Goal: Information Seeking & Learning: Learn about a topic

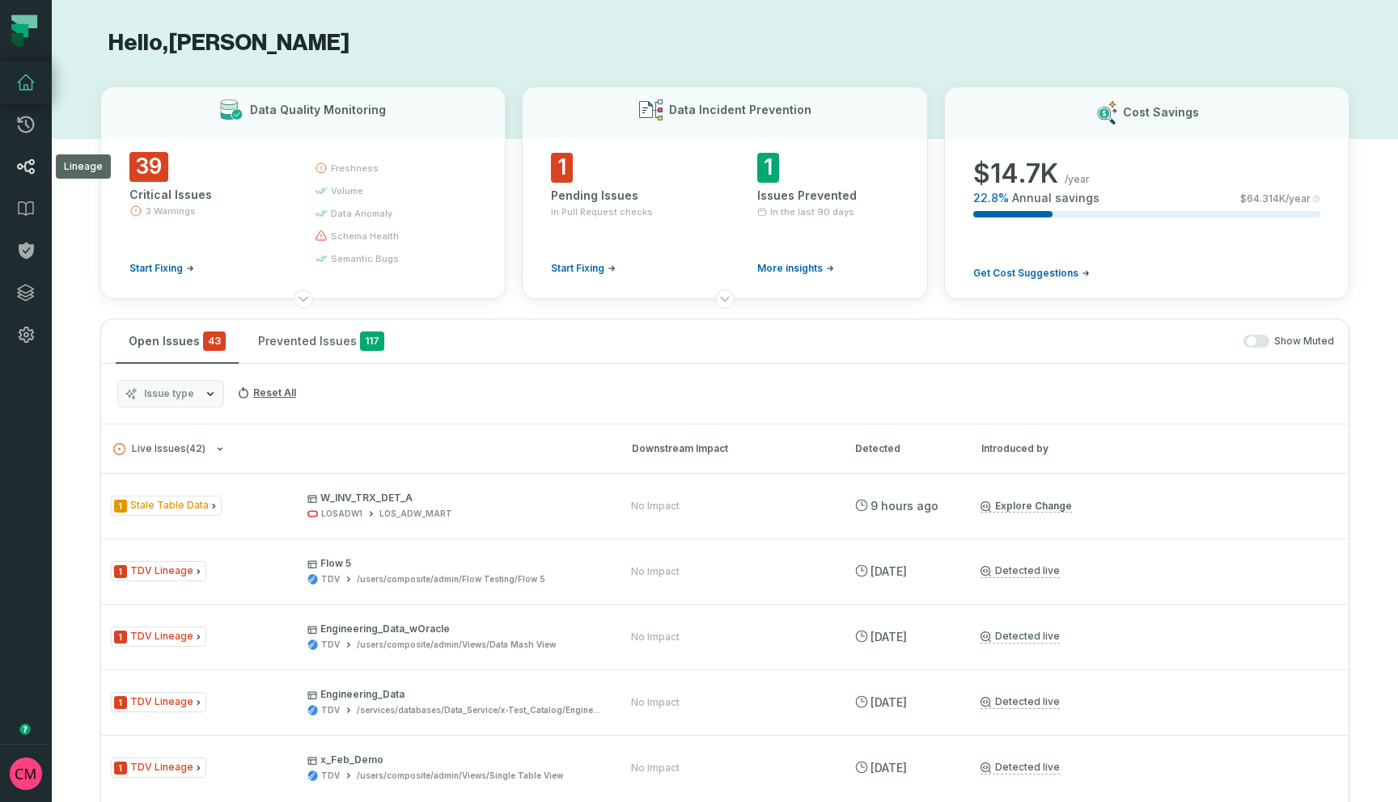
click at [34, 164] on icon at bounding box center [25, 166] width 19 height 19
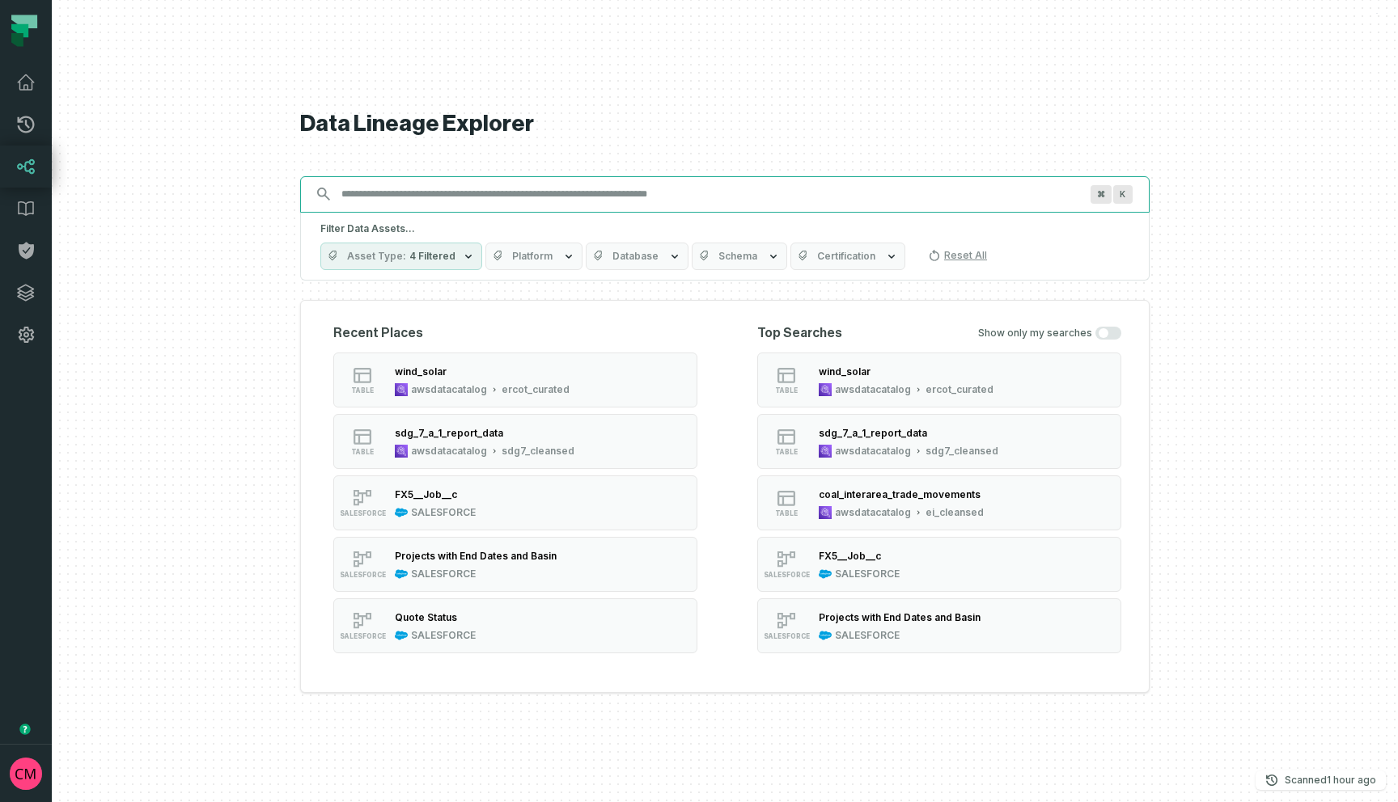
click at [574, 203] on input "Discovery Provider cmdk menu" at bounding box center [710, 194] width 757 height 26
paste input "**********"
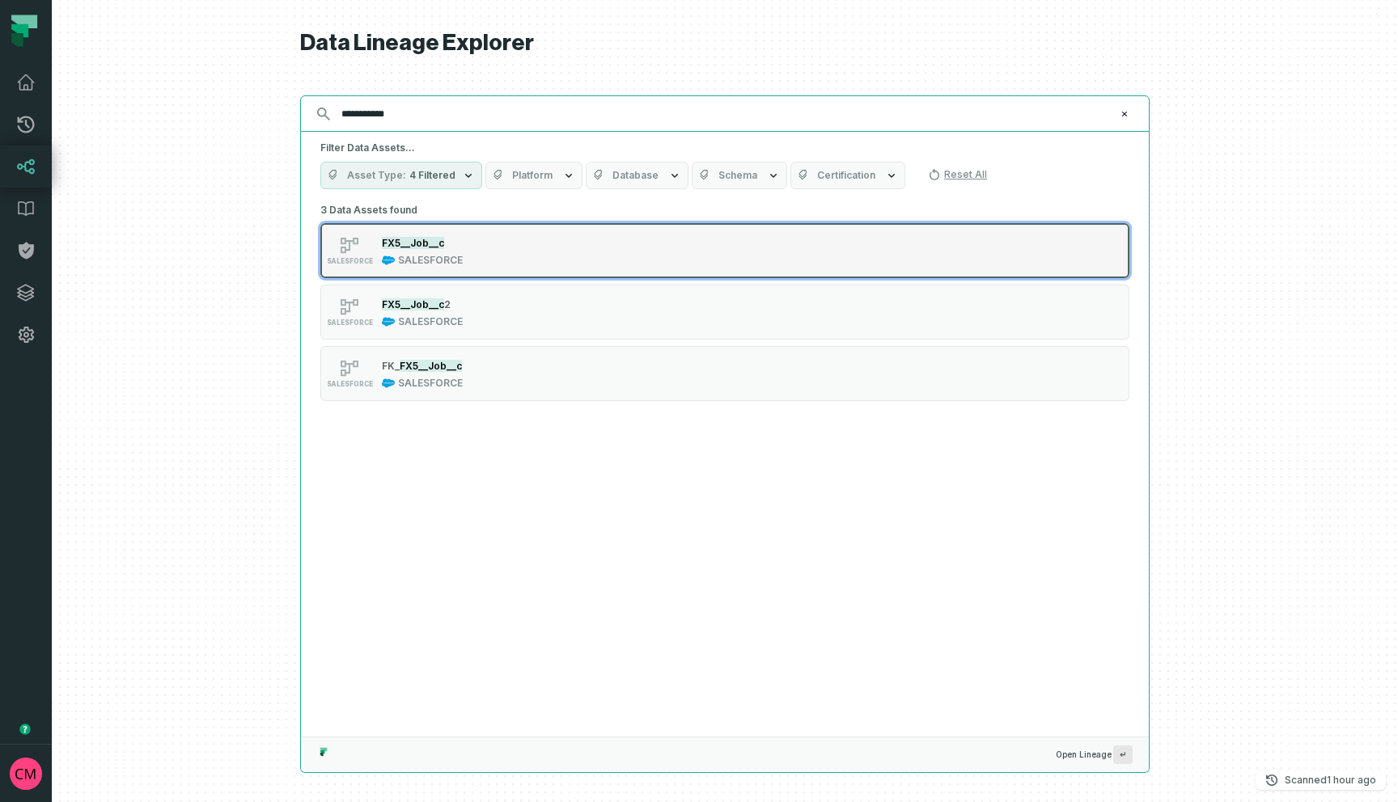
type input "**********"
click at [469, 252] on div "SALESFORCE FX5__Job__c SALESFORCE" at bounding box center [526, 251] width 404 height 32
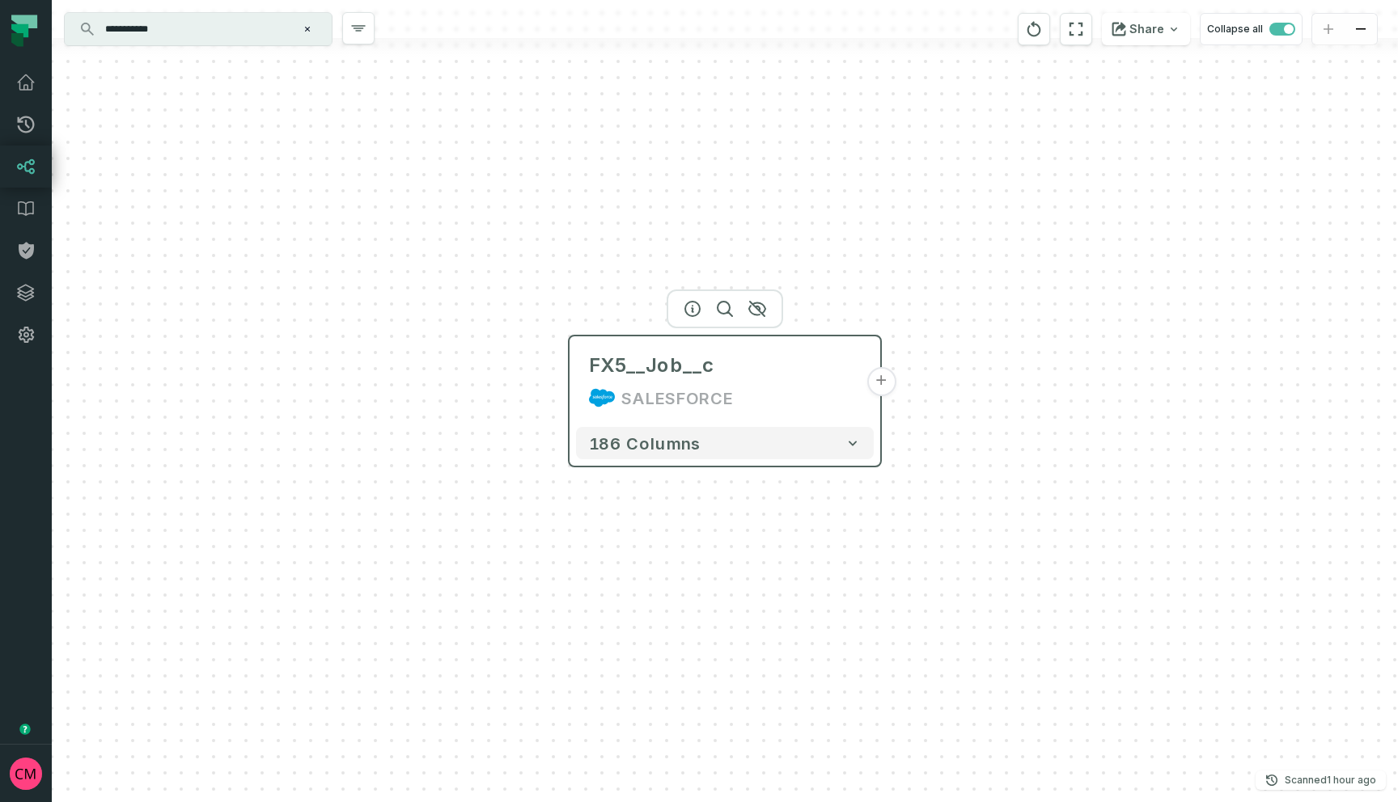
click at [879, 389] on button "+" at bounding box center [880, 381] width 29 height 29
click at [879, 383] on button "+" at bounding box center [880, 381] width 29 height 29
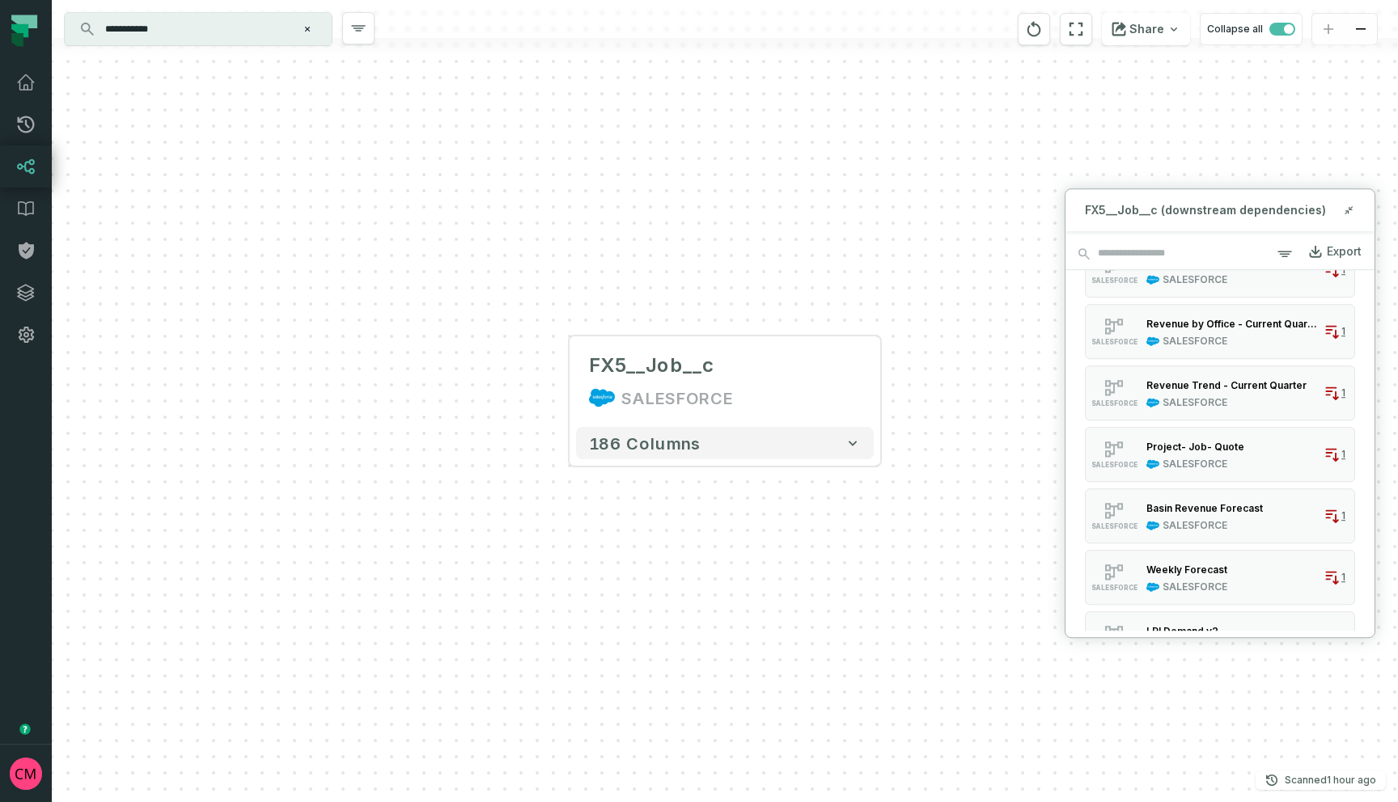
scroll to position [592, 0]
click at [1230, 389] on div "Revenue Trend - Current Quarter" at bounding box center [1226, 387] width 160 height 12
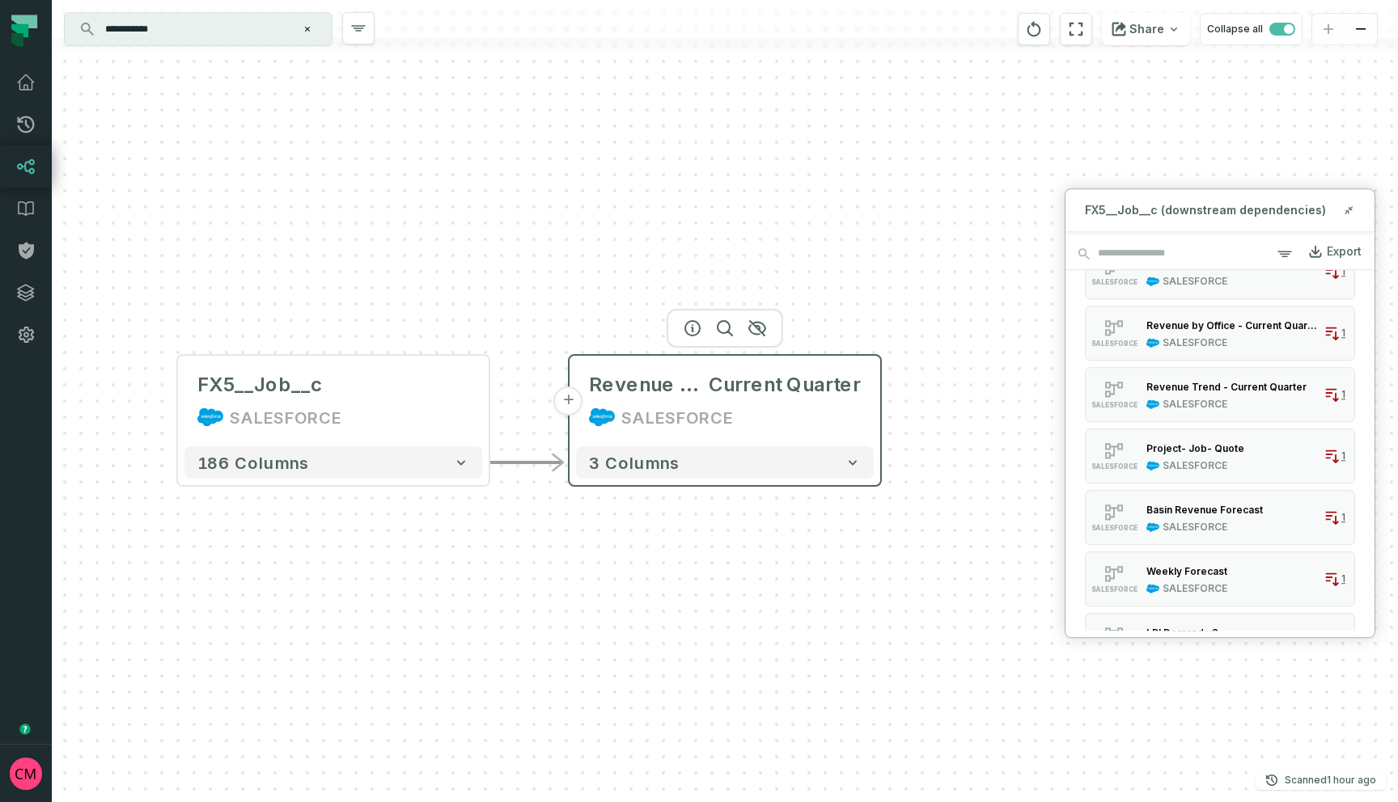
click at [569, 405] on button "+" at bounding box center [568, 401] width 29 height 29
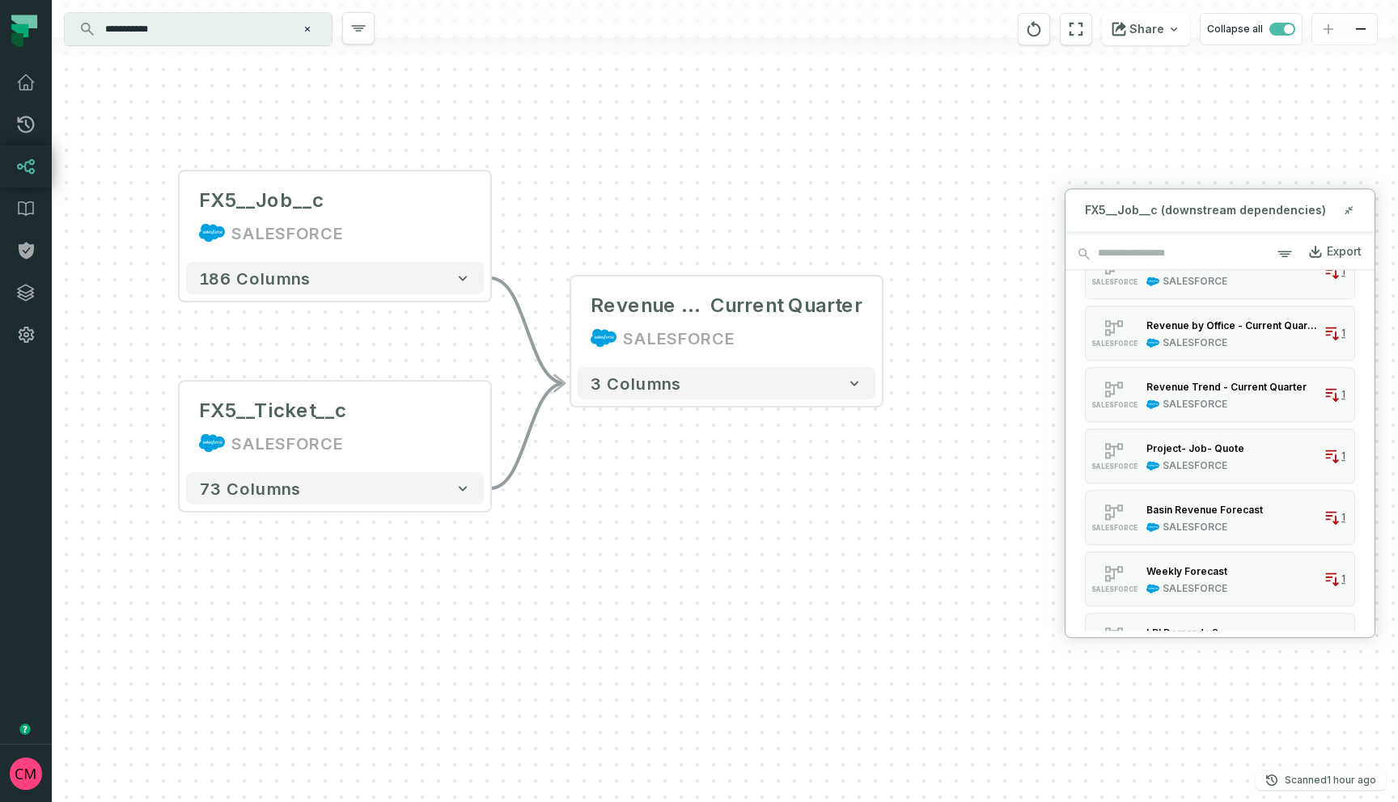
drag, startPoint x: 851, startPoint y: 546, endPoint x: 459, endPoint y: 571, distance: 392.3
click at [459, 571] on div "FX5__Ticket__c SALESFORCE + 73 columns FX5__Job__c SALESFORCE + 186 columns - R…" at bounding box center [725, 401] width 1346 height 802
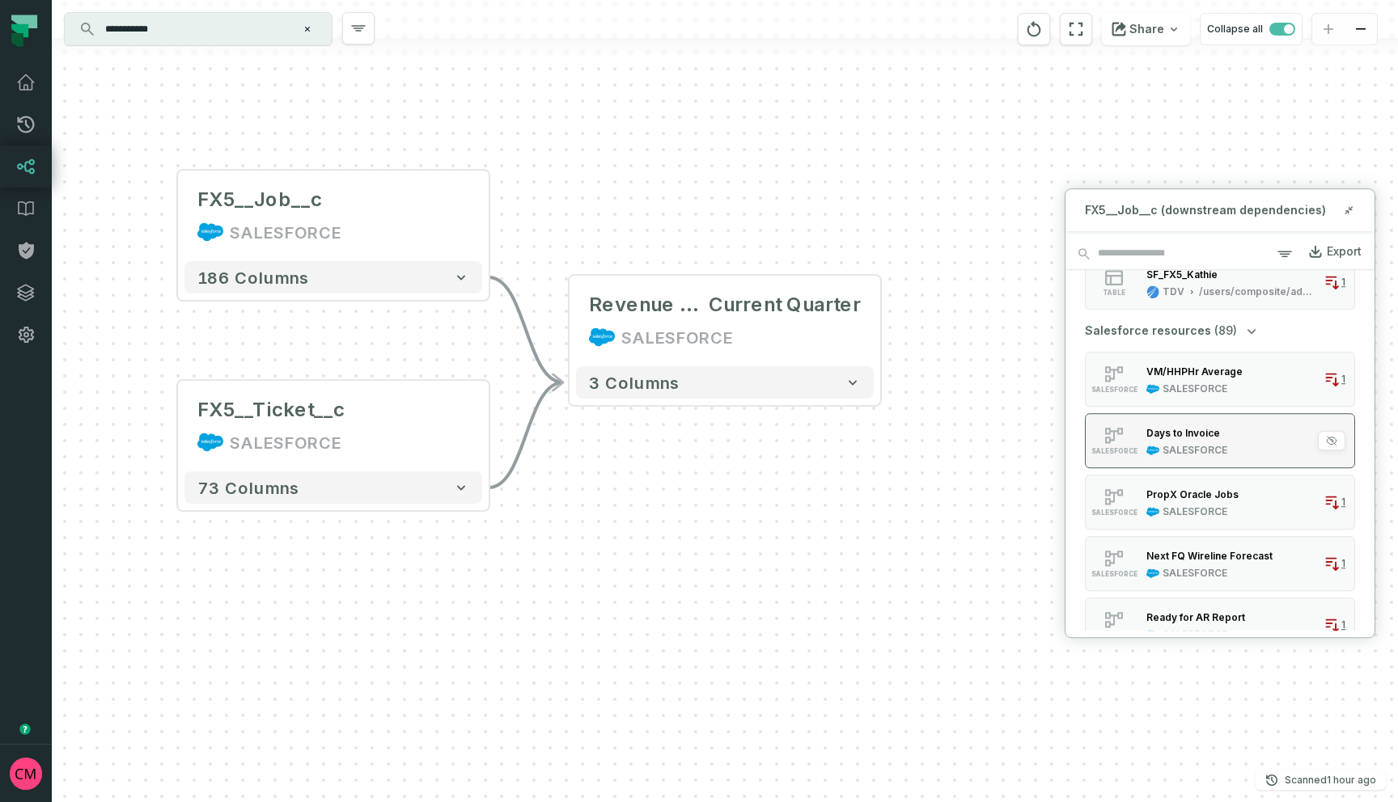
scroll to position [0, 0]
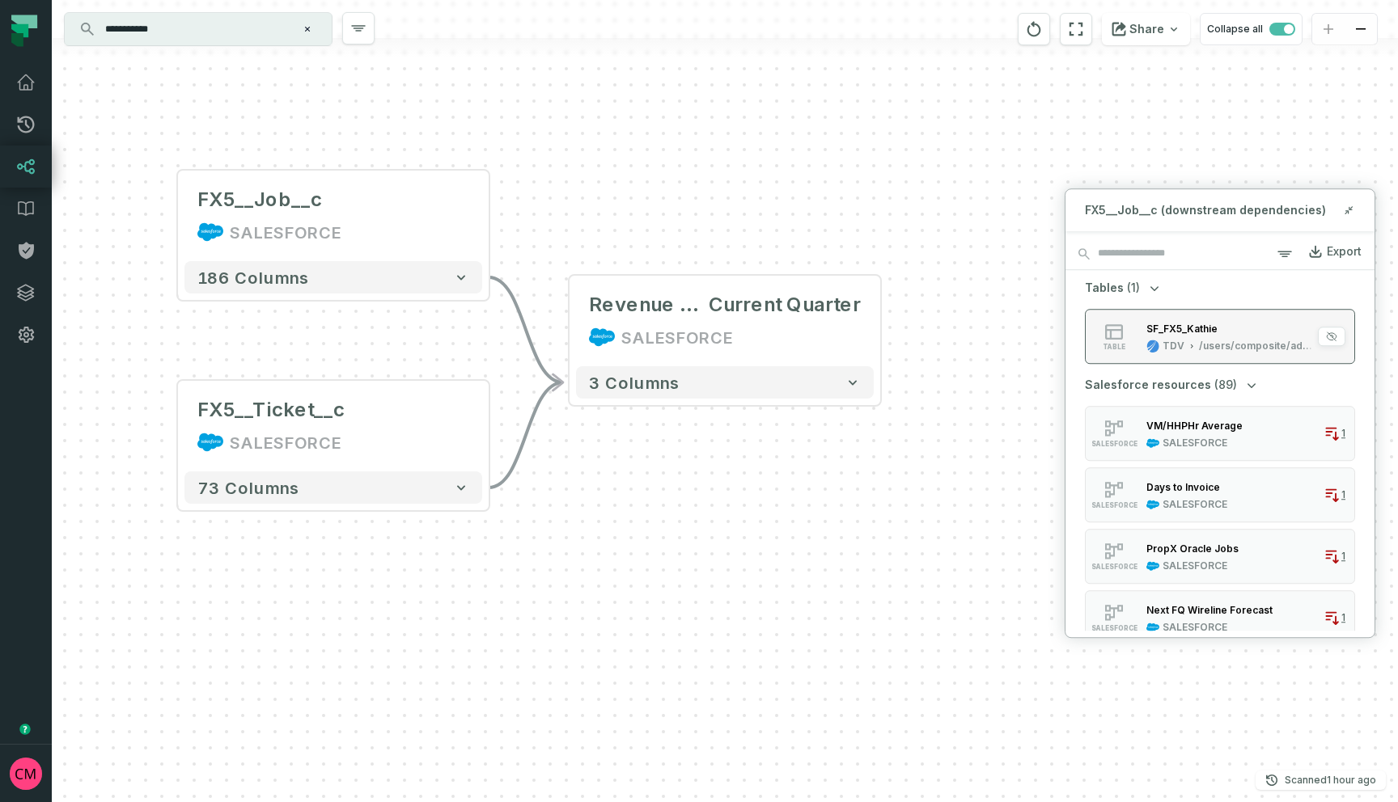
click at [1199, 341] on div "/users/composite/admin/Views/Data Mash View" at bounding box center [1258, 346] width 118 height 13
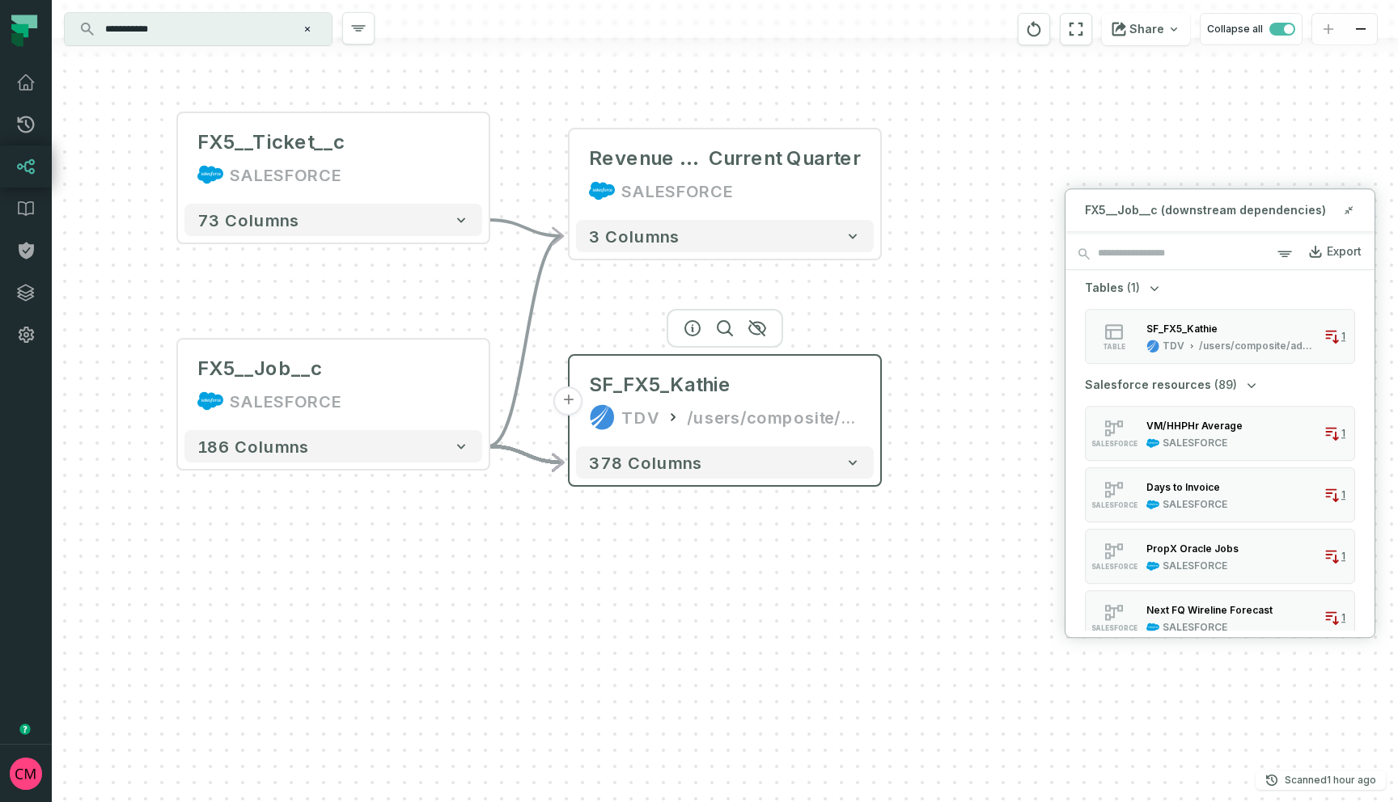
click at [570, 405] on button "+" at bounding box center [568, 401] width 29 height 29
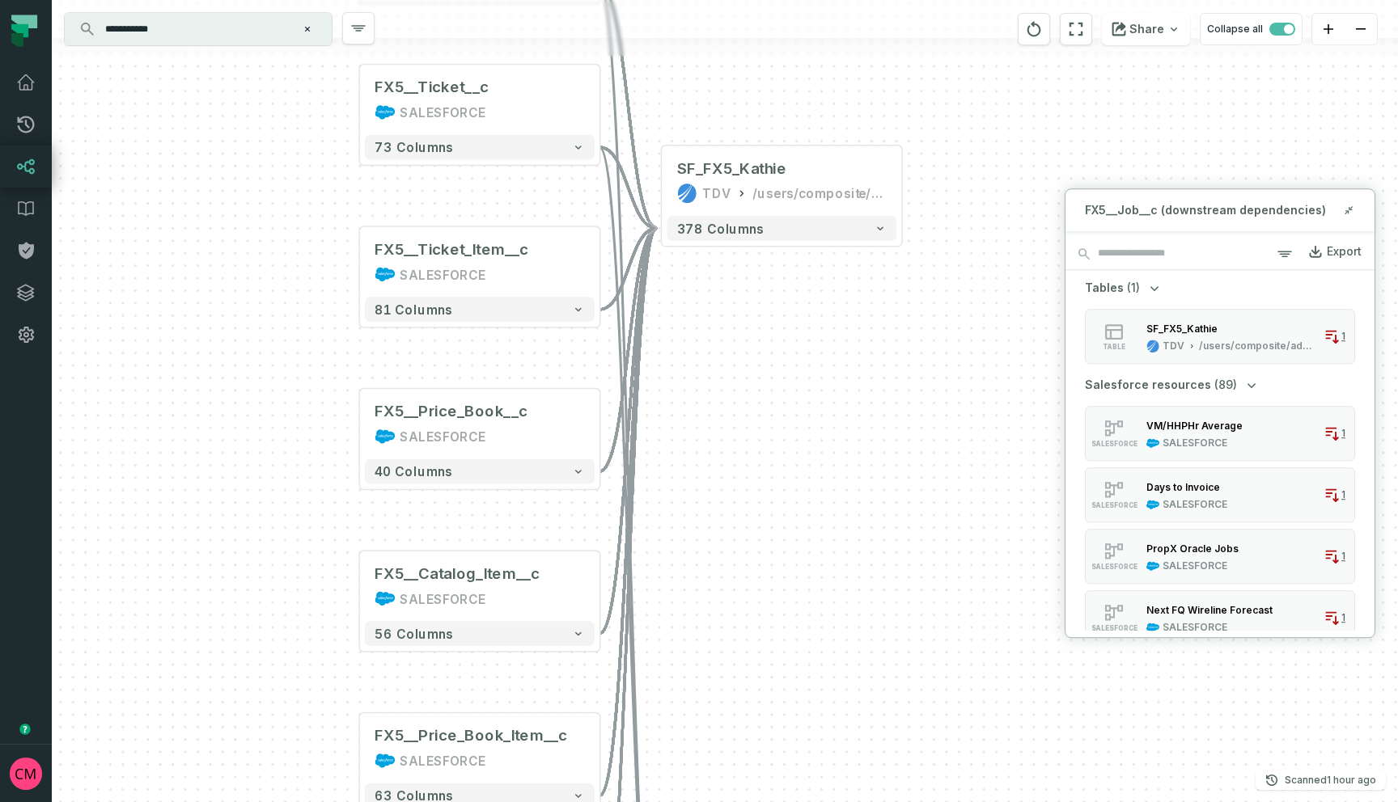
drag, startPoint x: 948, startPoint y: 379, endPoint x: 703, endPoint y: 505, distance: 275.3
click at [703, 505] on div "FX5__Ticket_Item__c SALESFORCE + 81 columns FX5__Price_Book__c SALESFORCE + 40 …" at bounding box center [725, 401] width 1346 height 802
click at [815, 121] on icon "button" at bounding box center [814, 119] width 16 height 15
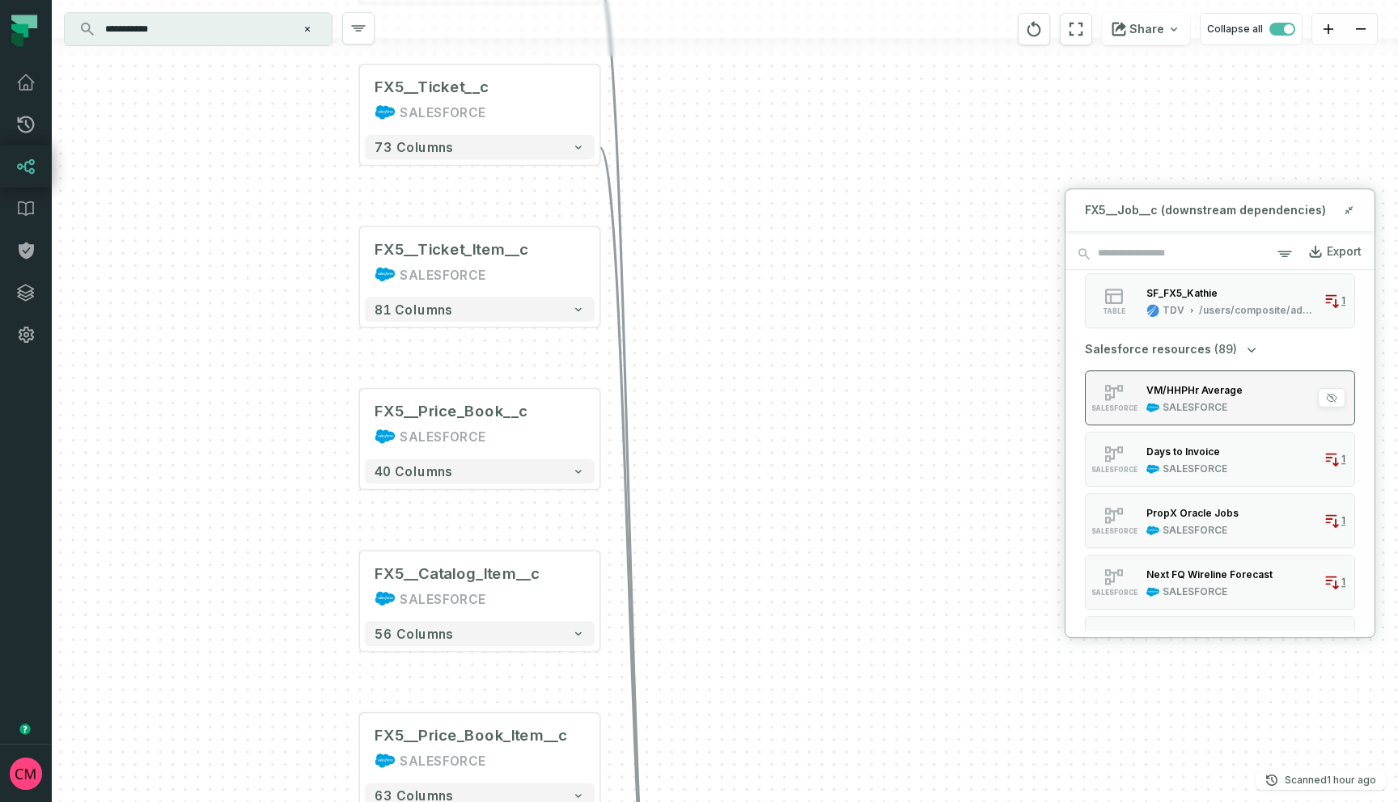
scroll to position [41, 0]
click at [1212, 448] on div "Days to Invoice" at bounding box center [1183, 446] width 74 height 12
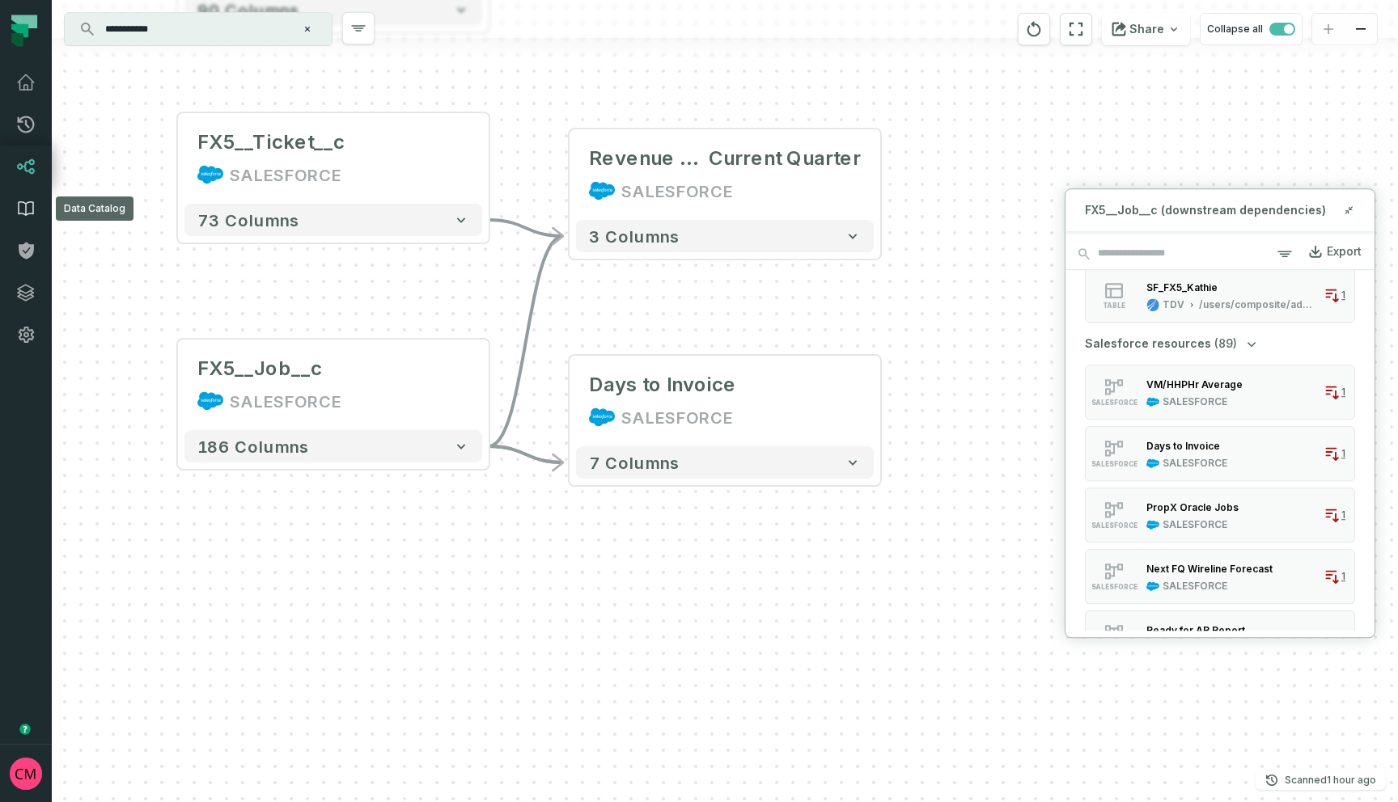
click at [22, 204] on icon at bounding box center [25, 208] width 19 height 19
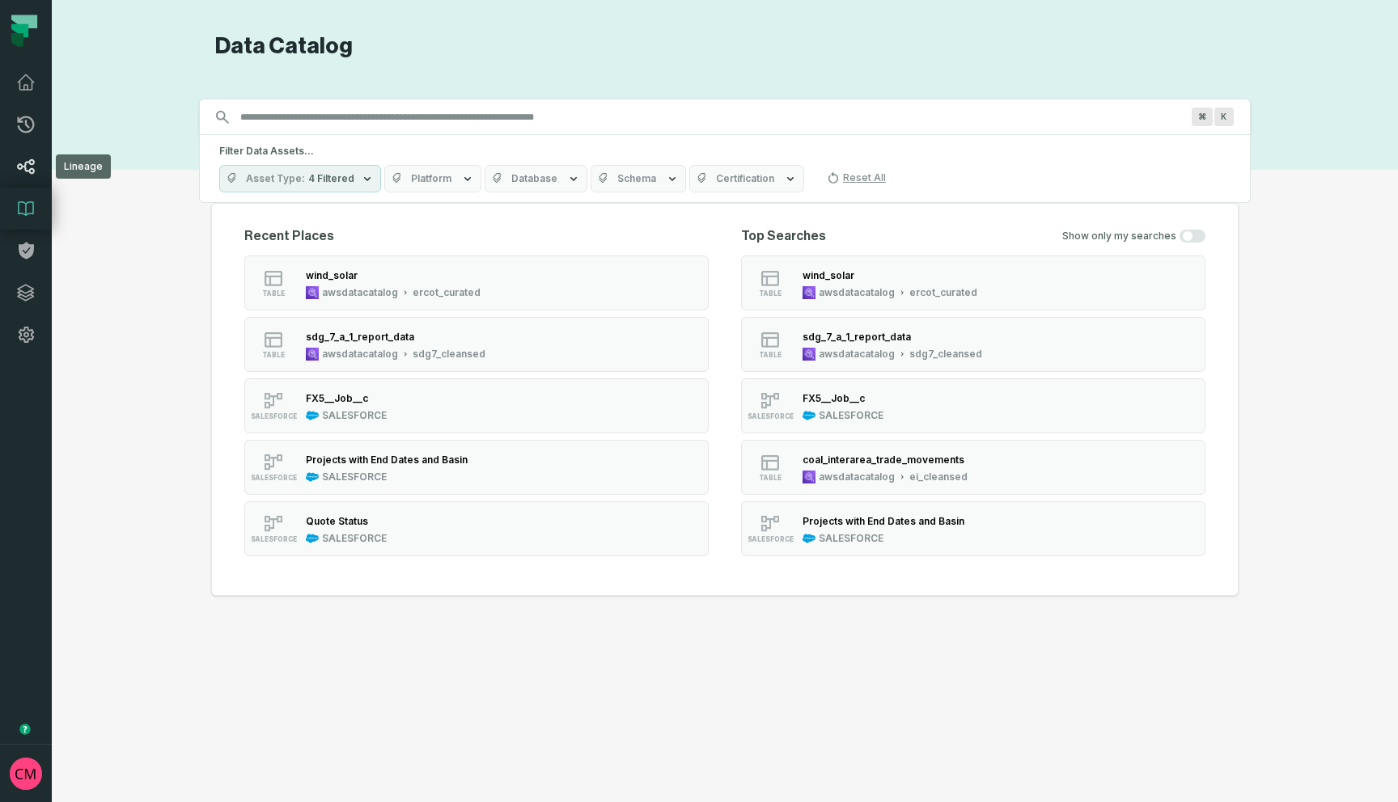
click at [22, 165] on icon at bounding box center [26, 166] width 18 height 15
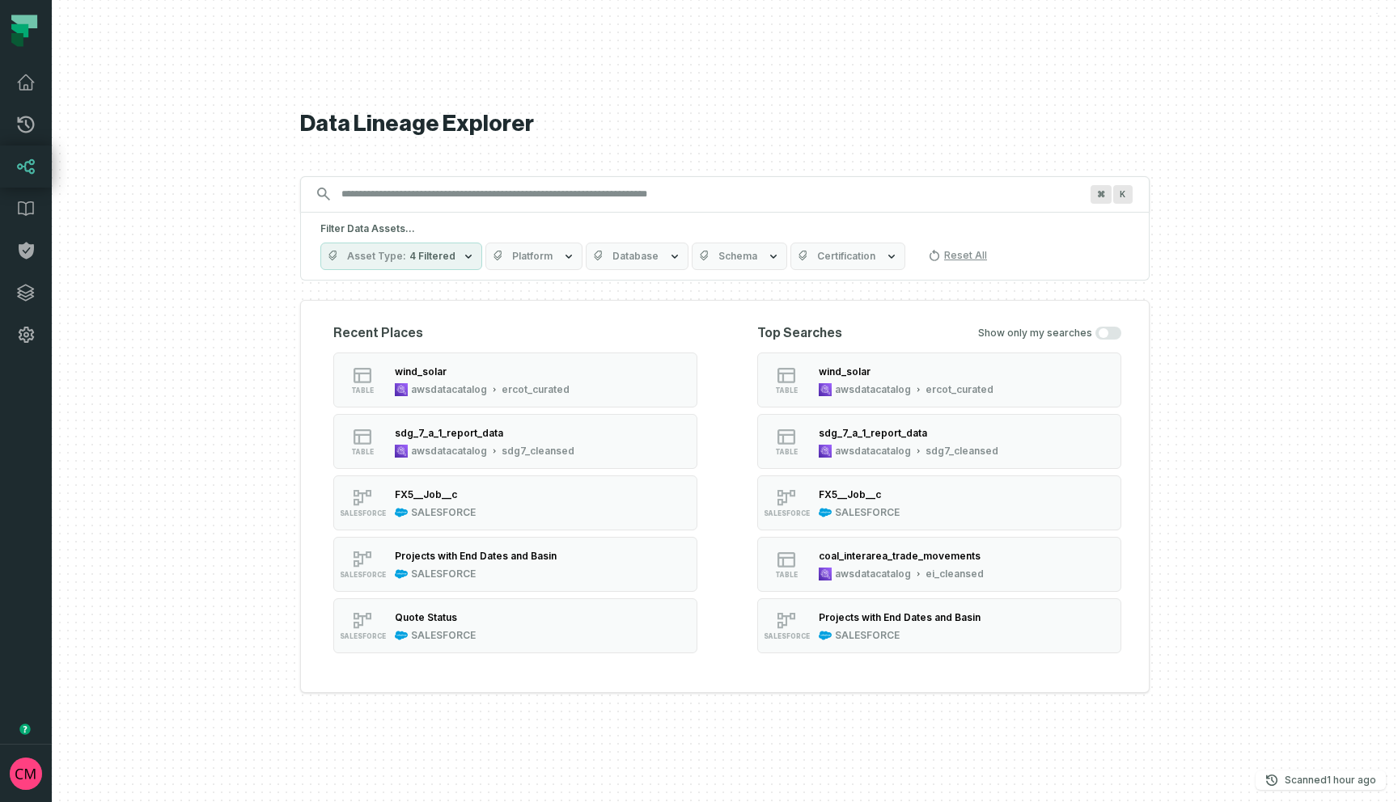
click at [388, 193] on input "Discovery Provider cmdk menu" at bounding box center [710, 194] width 757 height 26
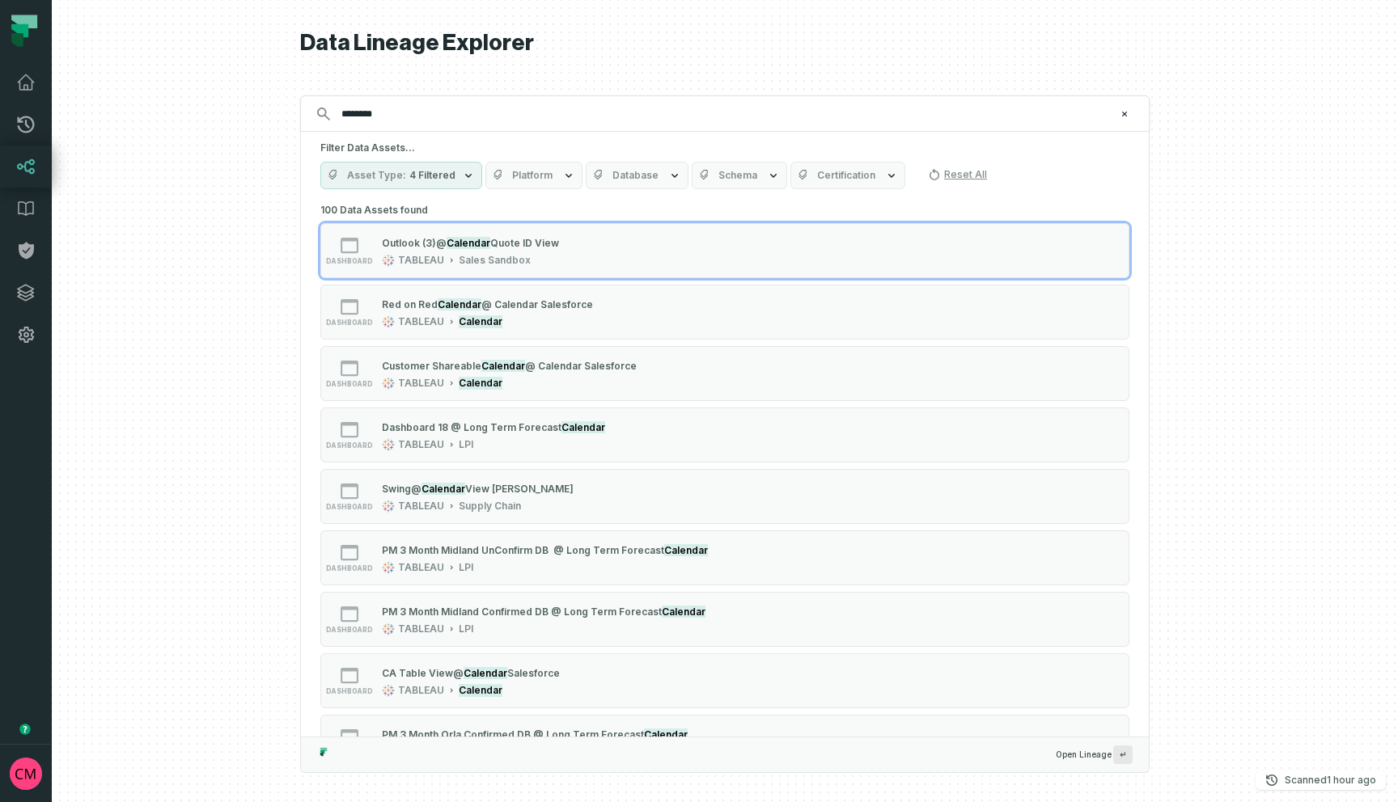
type input "********"
click at [449, 180] on span "4 Filtered" at bounding box center [432, 175] width 46 height 13
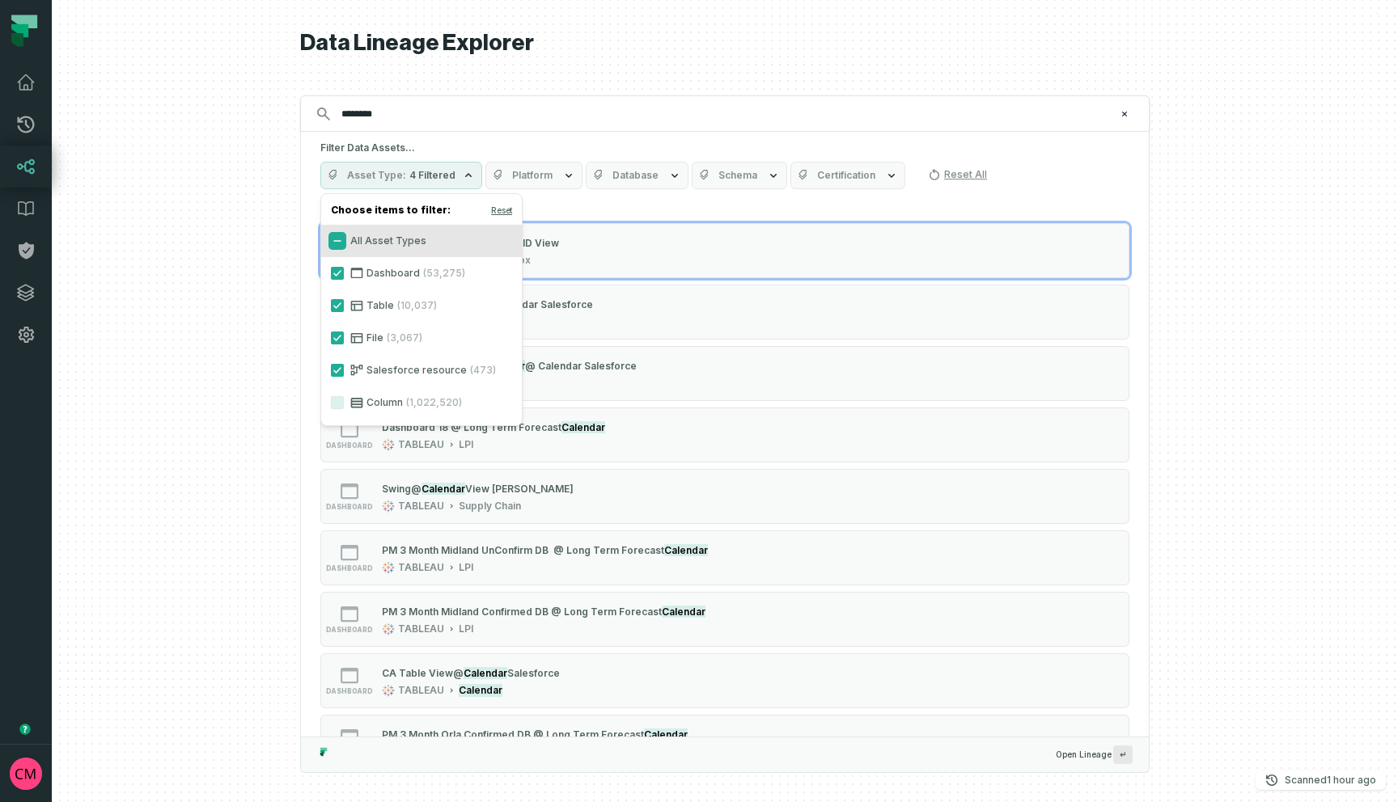
click at [335, 237] on button "All Asset Types" at bounding box center [337, 241] width 13 height 13
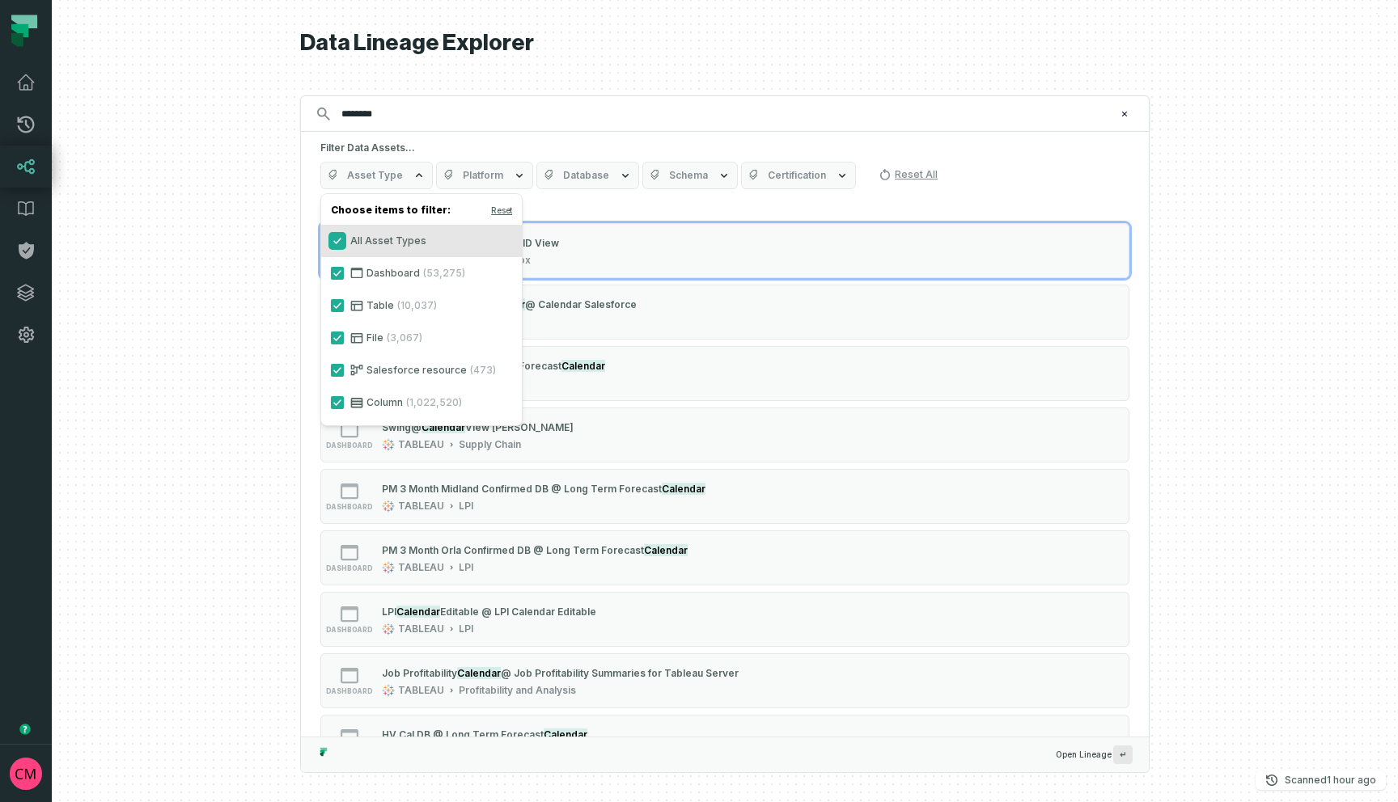
click at [335, 245] on button "All Asset Types" at bounding box center [337, 241] width 13 height 13
click at [337, 274] on button "Dashboard (53,275)" at bounding box center [337, 273] width 13 height 13
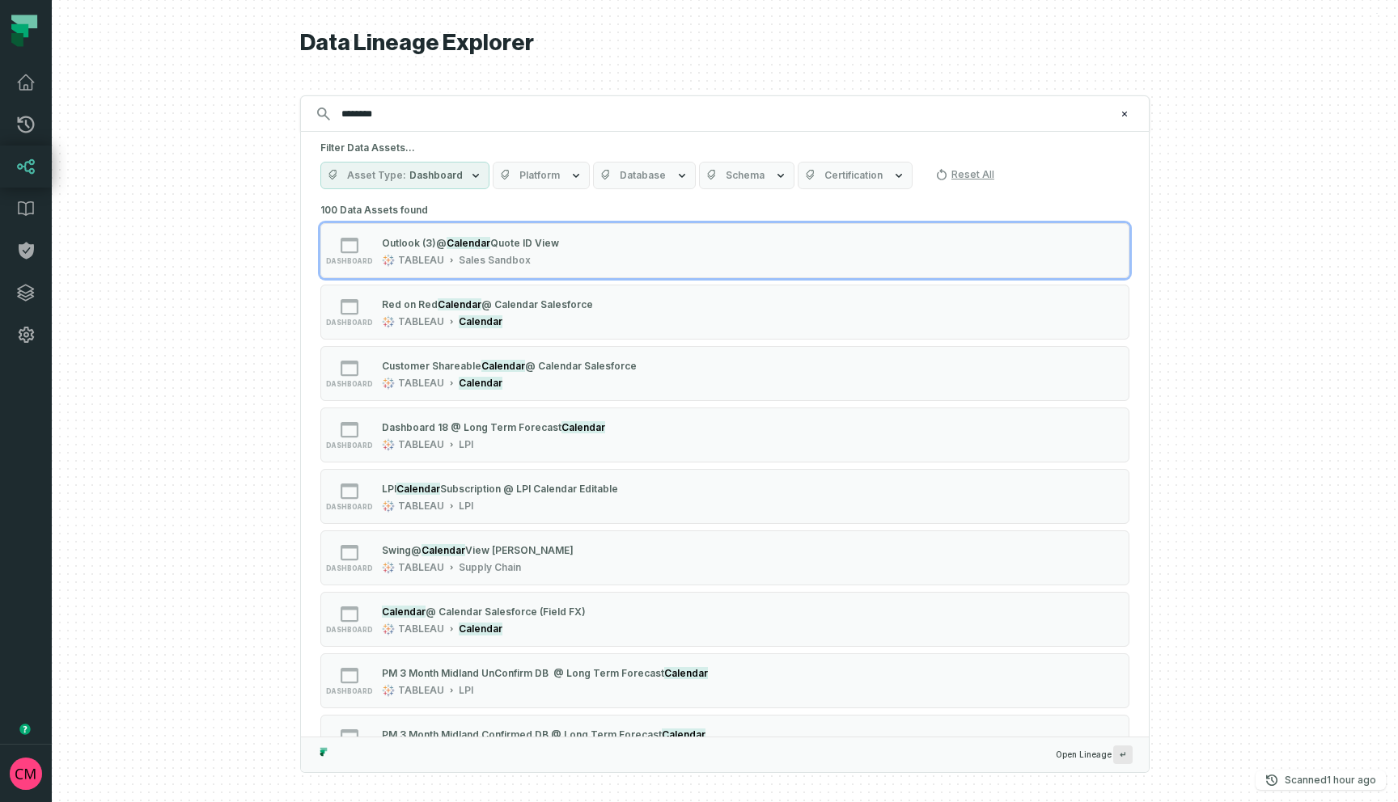
click at [198, 307] on div at bounding box center [725, 401] width 1346 height 802
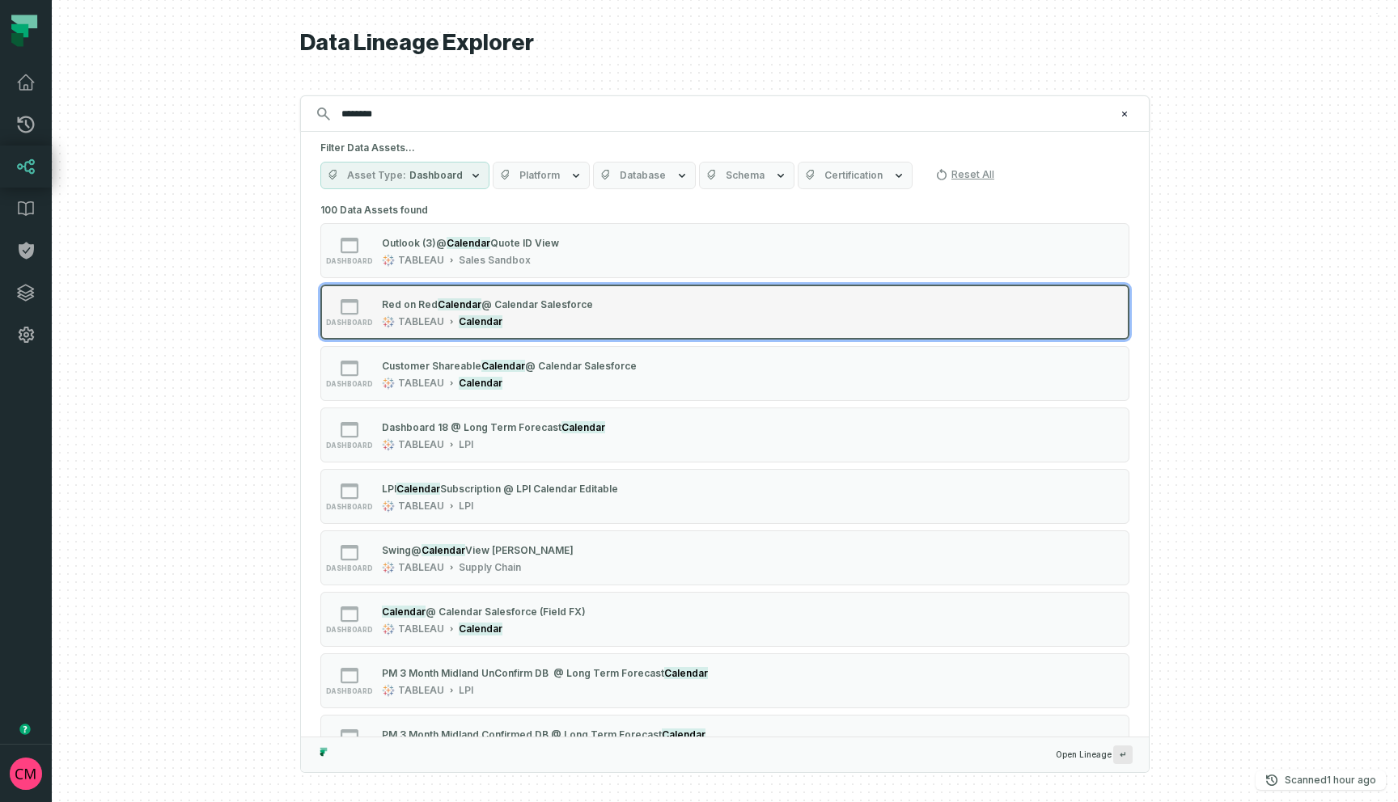
click at [560, 321] on div "TABLEAU Calendar" at bounding box center [487, 321] width 211 height 13
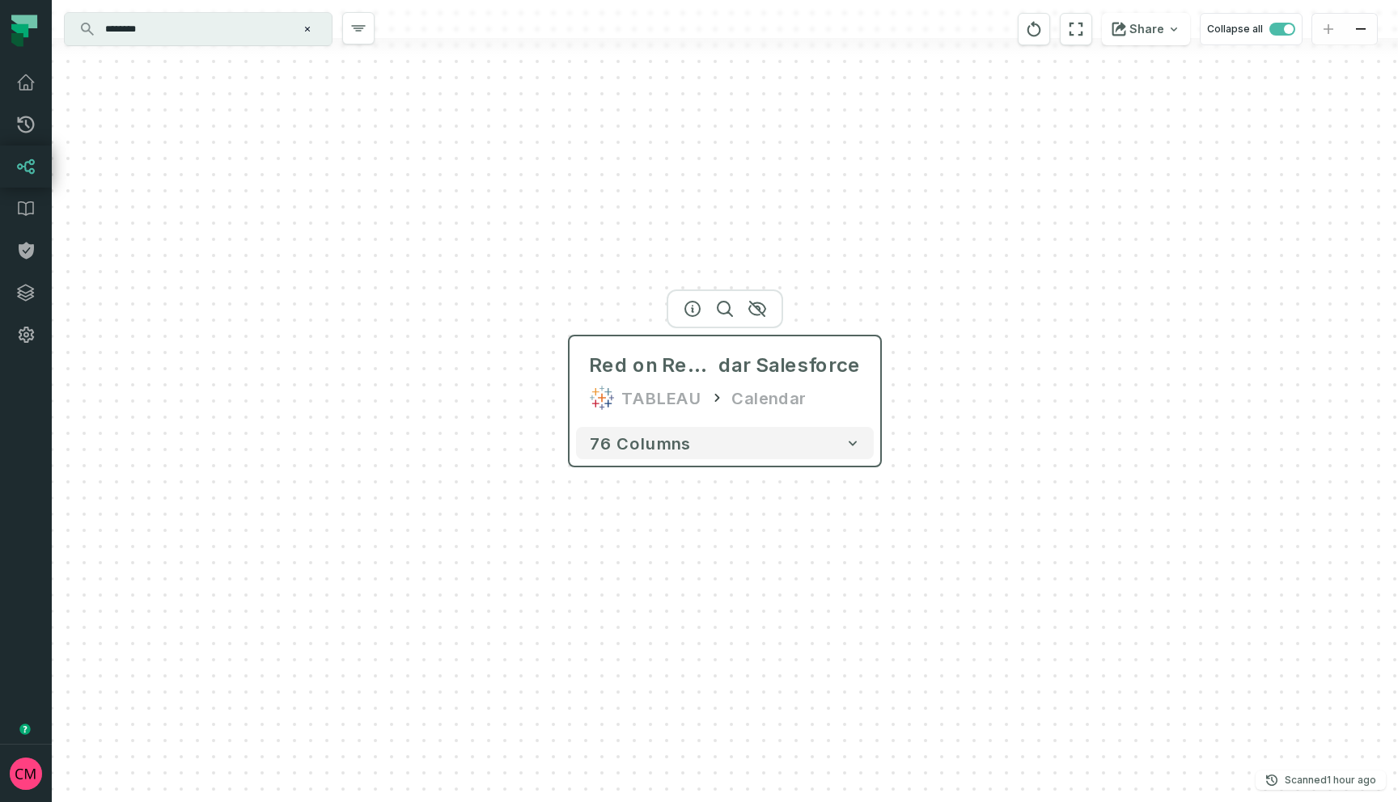
click at [641, 392] on div "TABLEAU" at bounding box center [661, 398] width 81 height 26
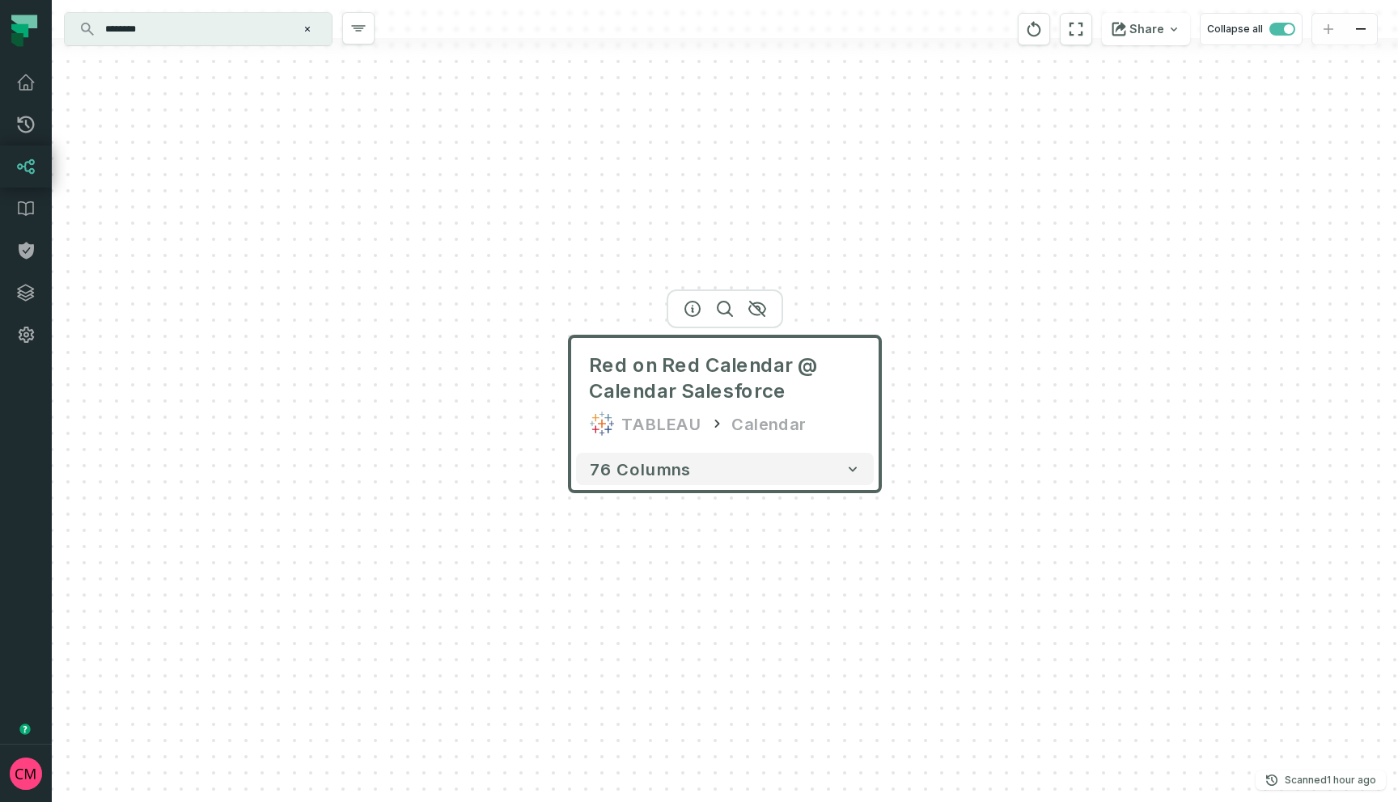
click at [211, 24] on input "********" at bounding box center [196, 29] width 202 height 26
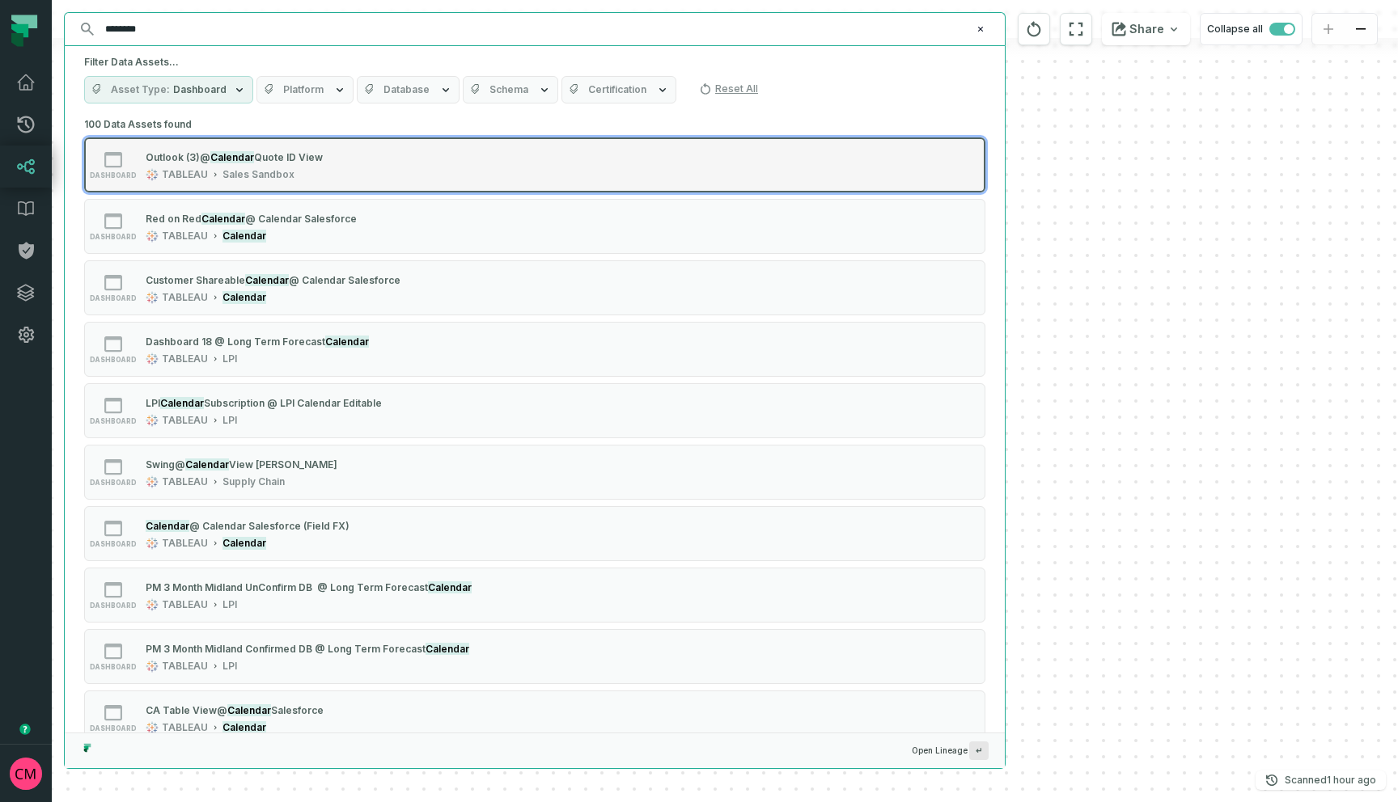
click at [280, 164] on div "Outlook (3) @ Calendar Quote ID View" at bounding box center [234, 157] width 177 height 16
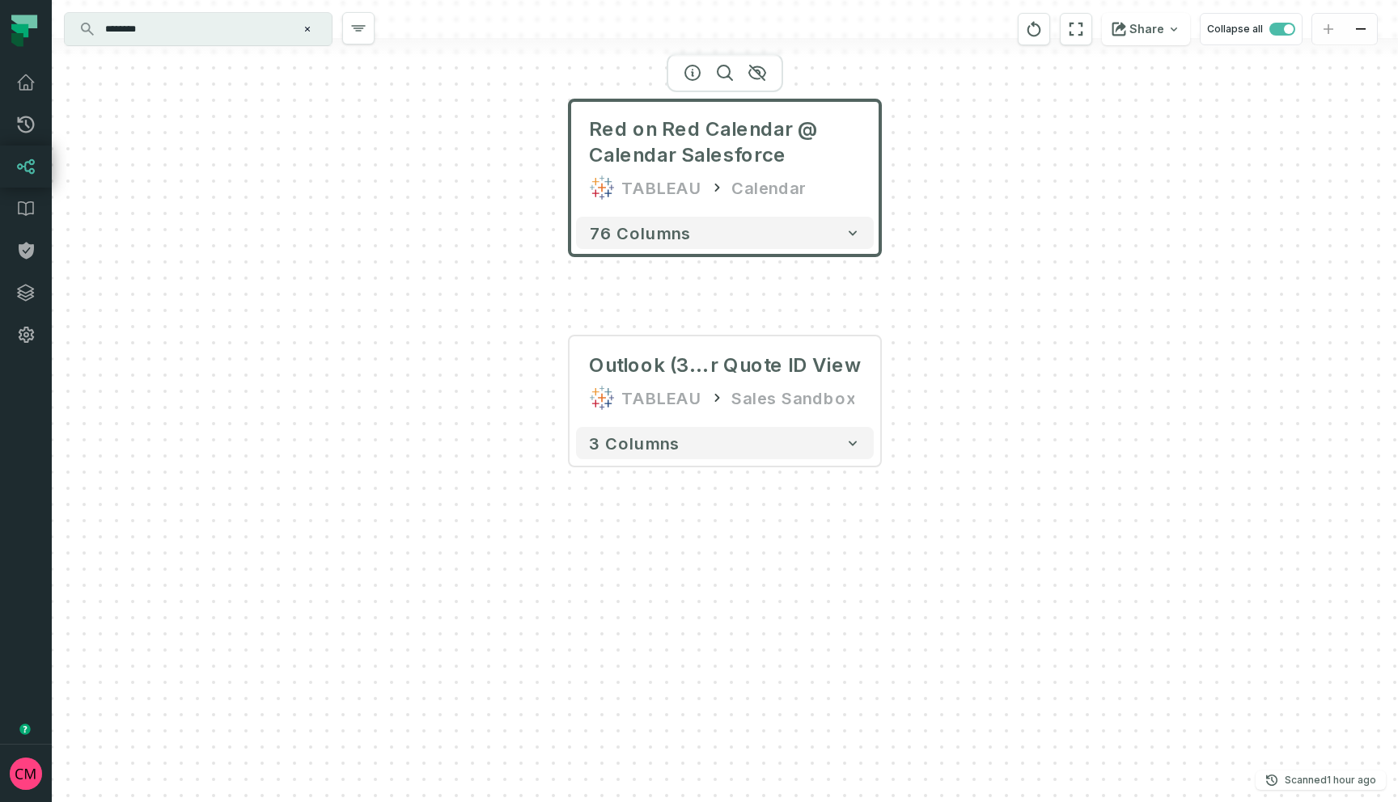
click at [237, 37] on input "********" at bounding box center [196, 29] width 202 height 26
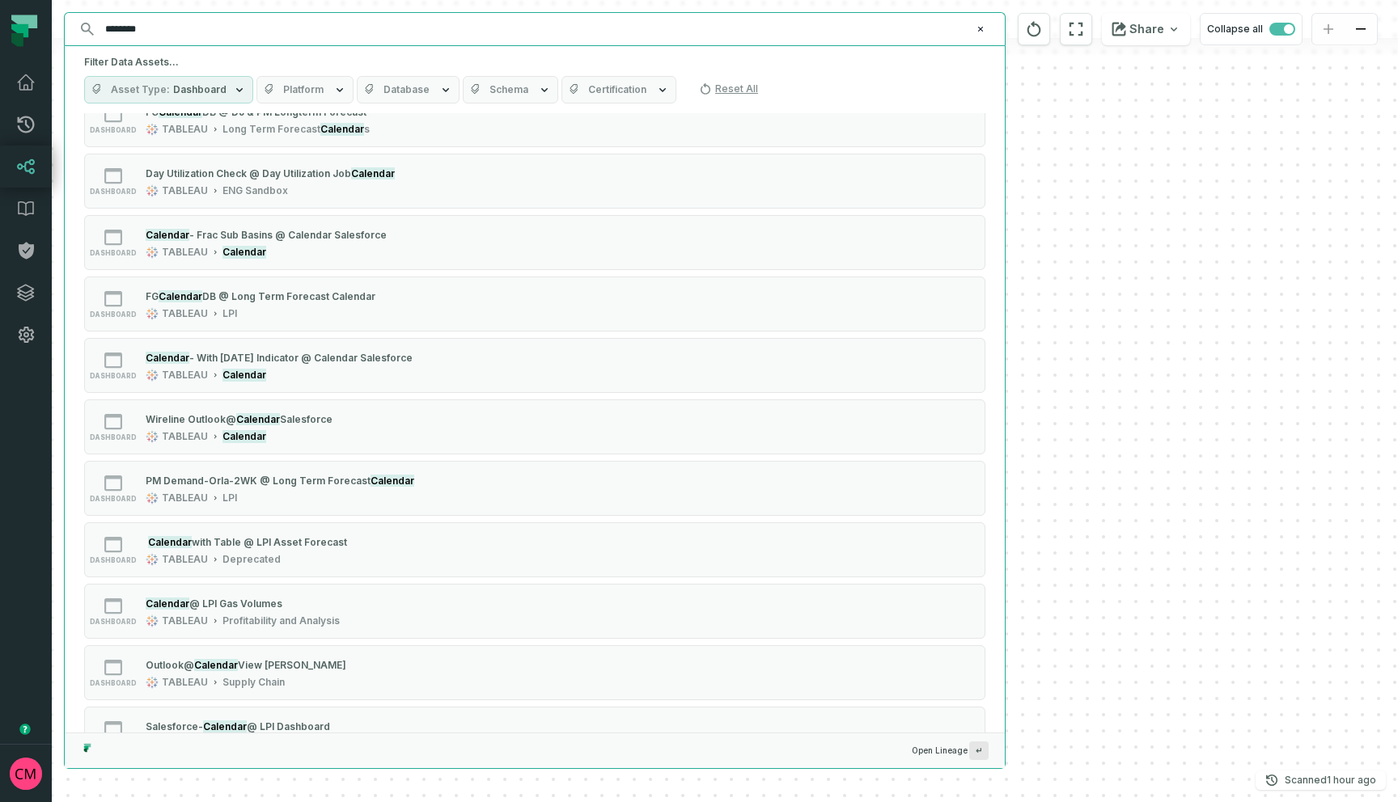
scroll to position [1890, 0]
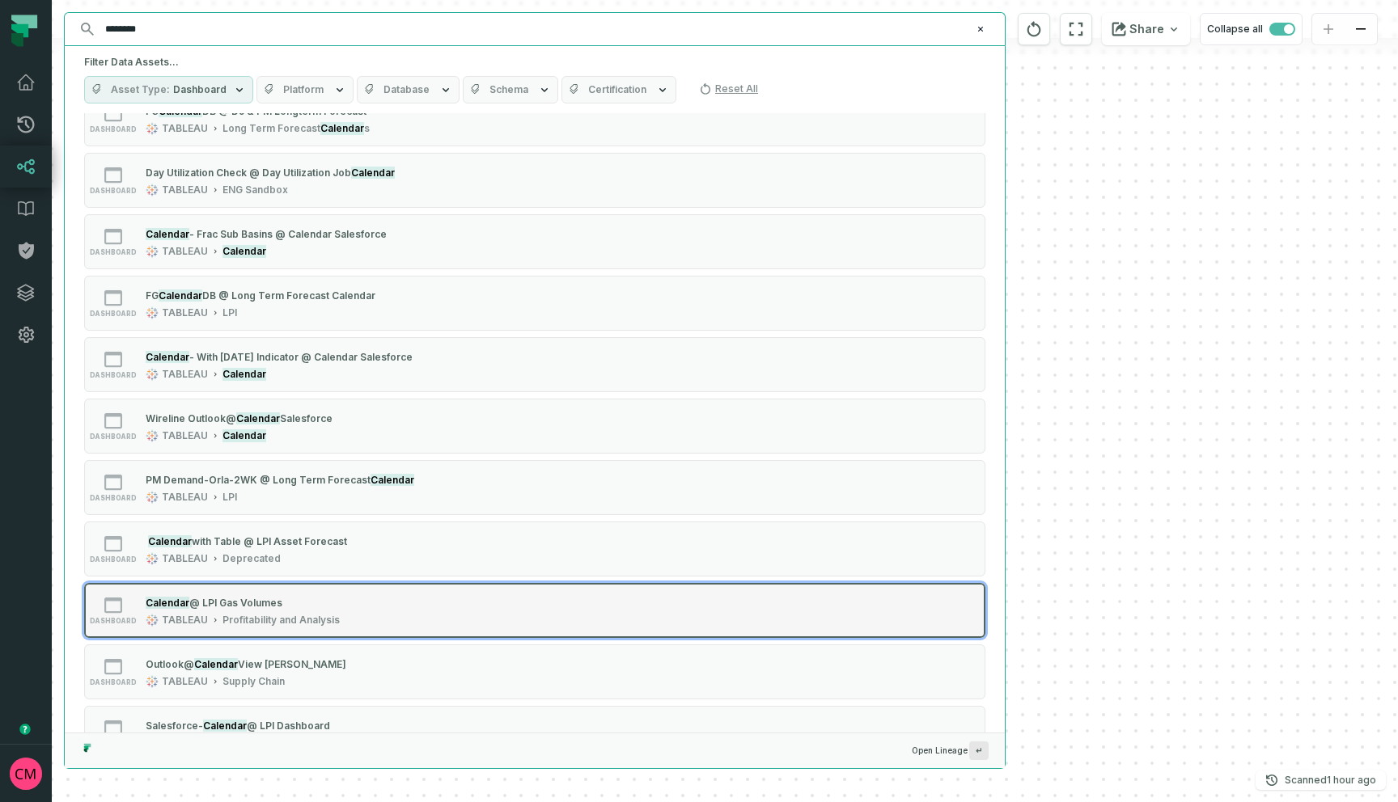
click at [315, 606] on div "Calendar @ LPI Gas Volumes" at bounding box center [243, 602] width 194 height 16
